Goal: Task Accomplishment & Management: Complete application form

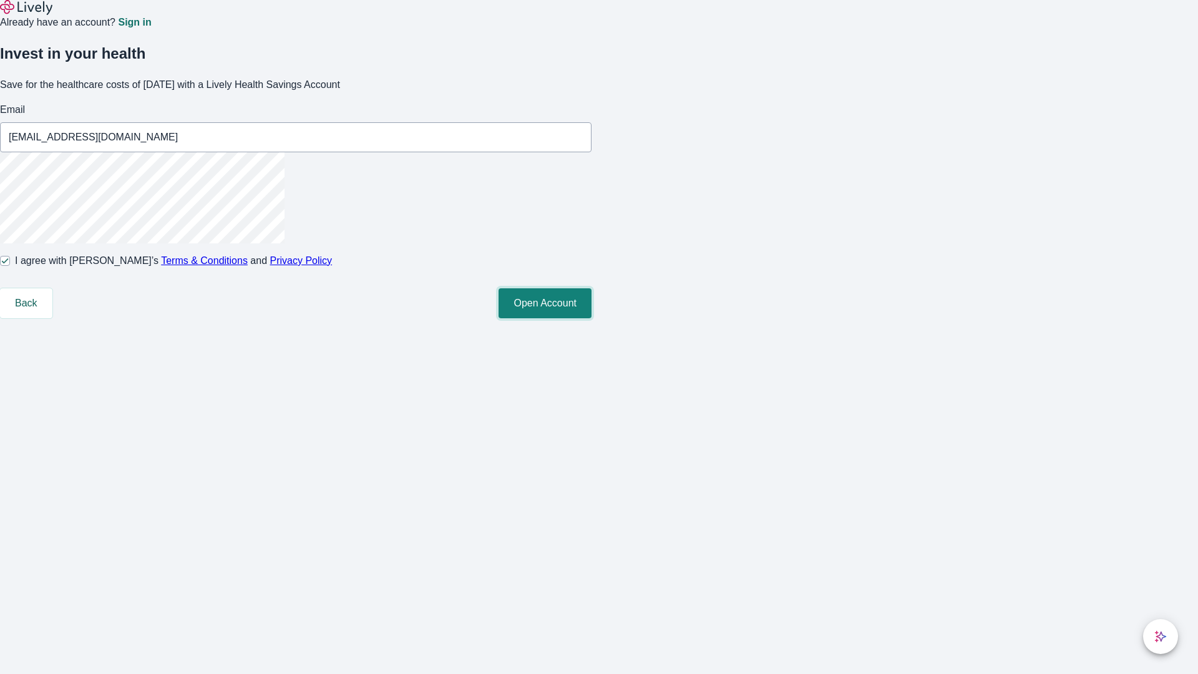
click at [591, 318] on button "Open Account" at bounding box center [544, 303] width 93 height 30
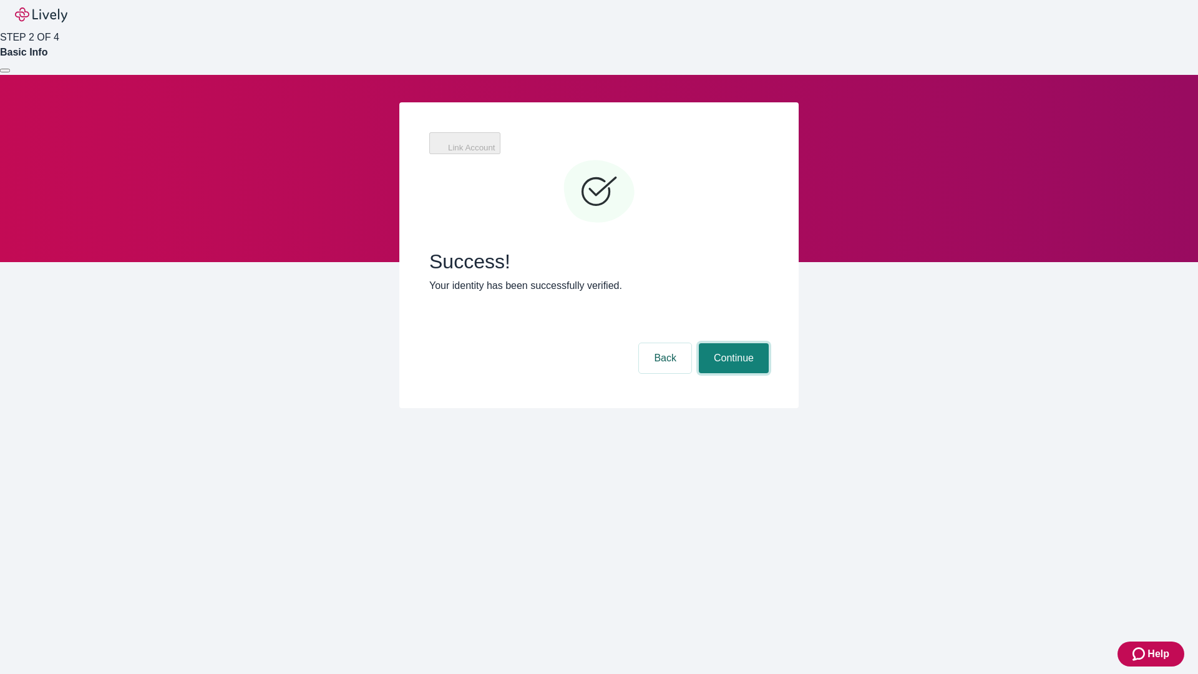
click at [732, 343] on button "Continue" at bounding box center [734, 358] width 70 height 30
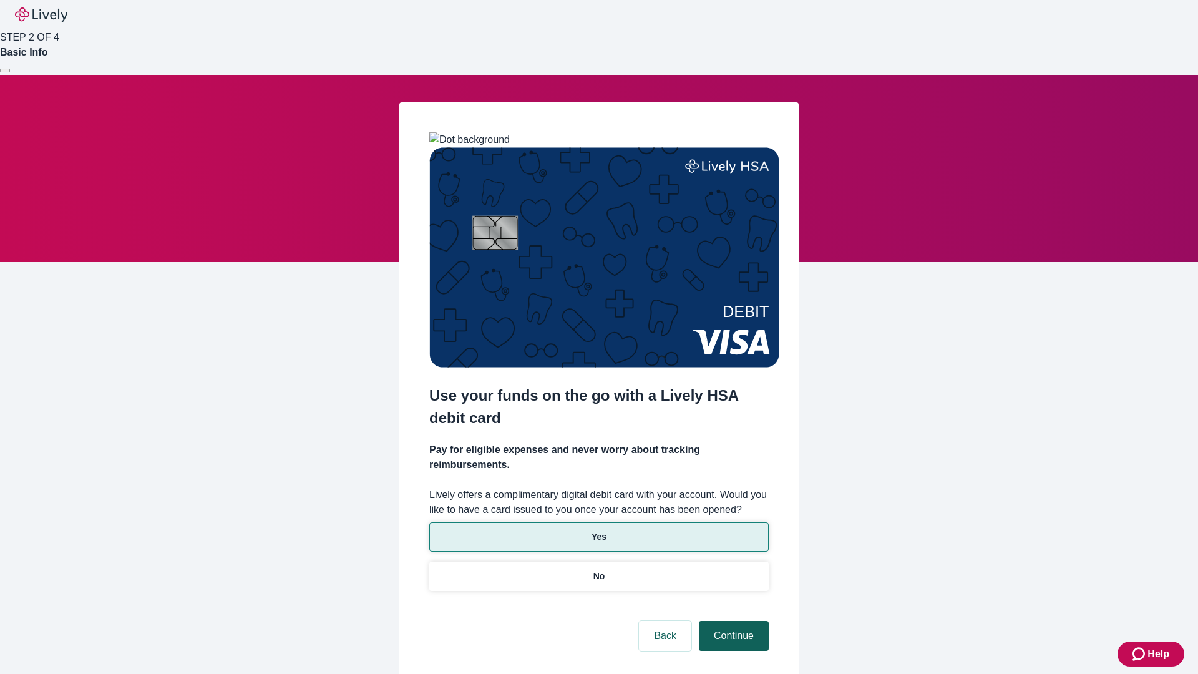
click at [598, 530] on p "Yes" at bounding box center [598, 536] width 15 height 13
click at [732, 621] on button "Continue" at bounding box center [734, 636] width 70 height 30
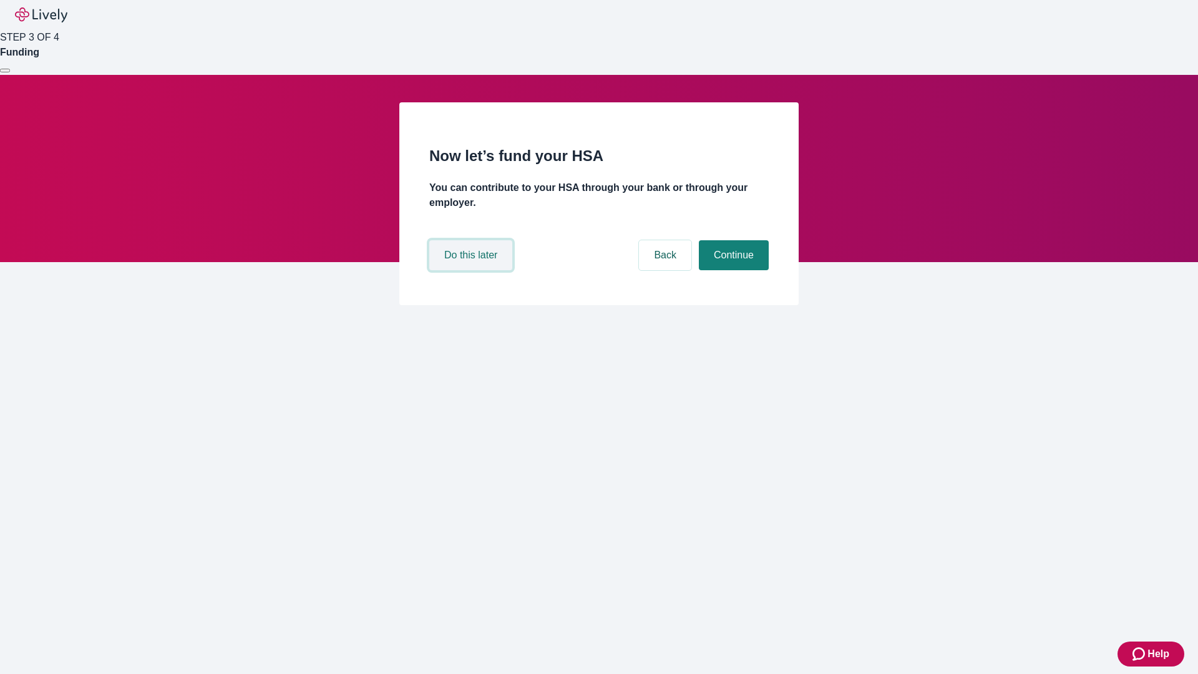
click at [472, 270] on button "Do this later" at bounding box center [470, 255] width 83 height 30
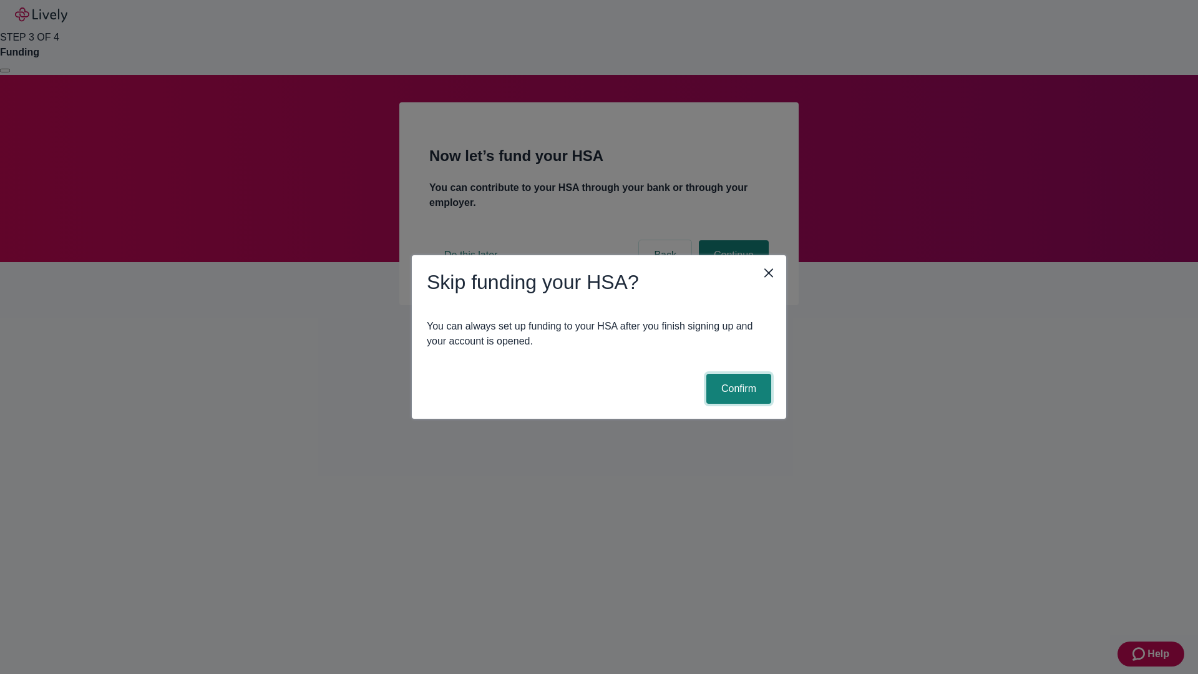
click at [737, 389] on button "Confirm" at bounding box center [738, 389] width 65 height 30
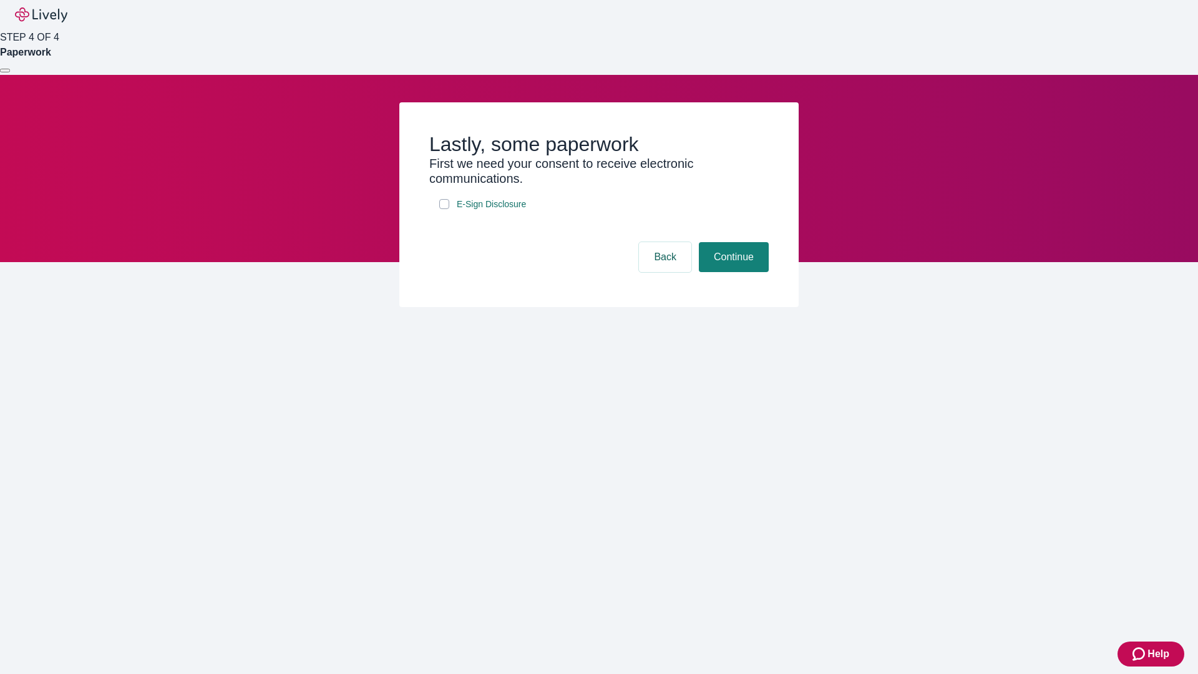
click at [444, 209] on input "E-Sign Disclosure" at bounding box center [444, 204] width 10 height 10
checkbox input "true"
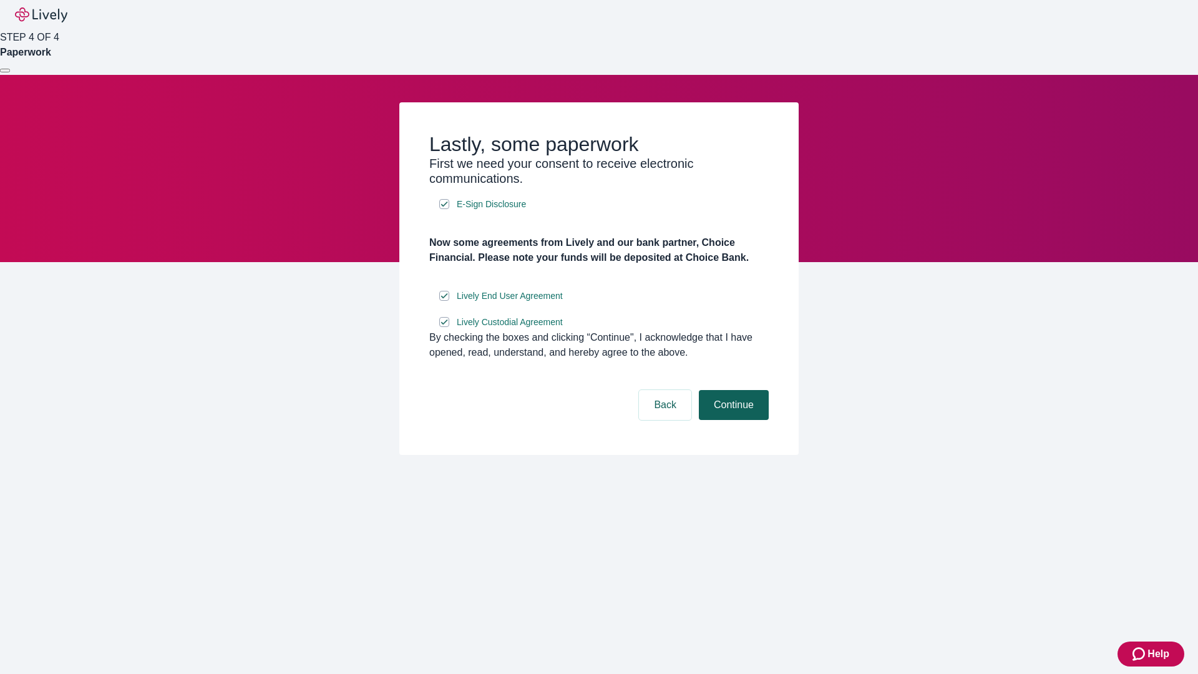
click at [732, 420] on button "Continue" at bounding box center [734, 405] width 70 height 30
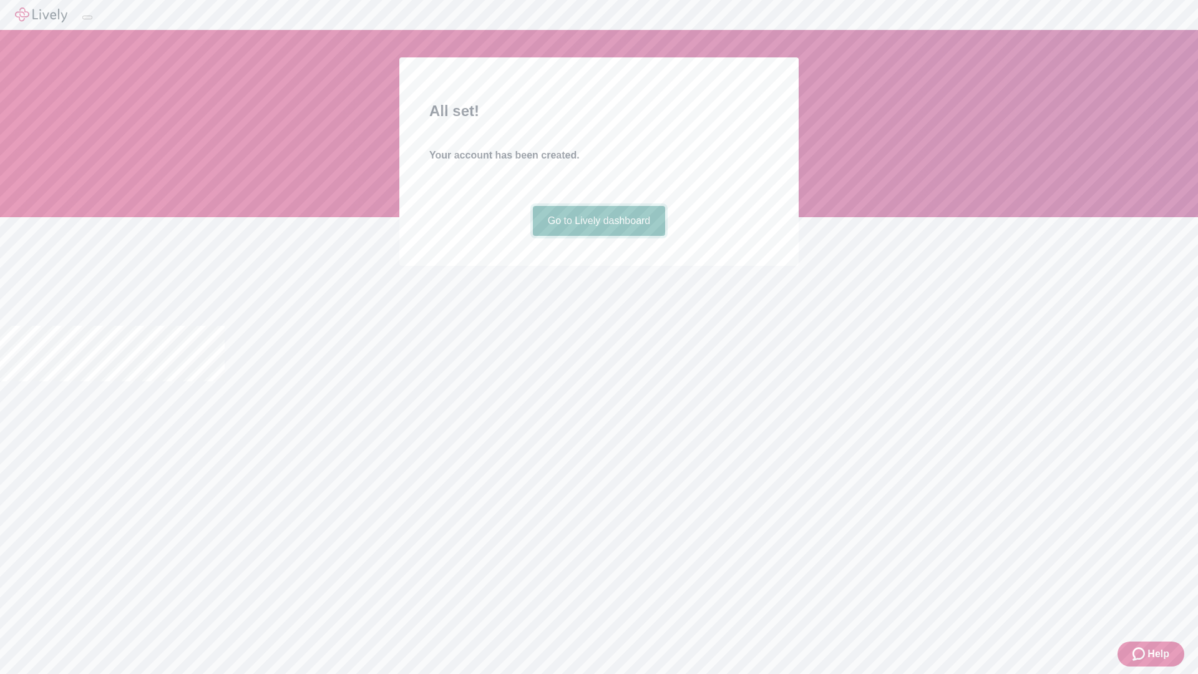
click at [598, 236] on link "Go to Lively dashboard" at bounding box center [599, 221] width 133 height 30
